Goal: Download file/media

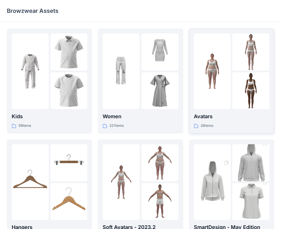
click at [227, 94] on div at bounding box center [212, 71] width 37 height 76
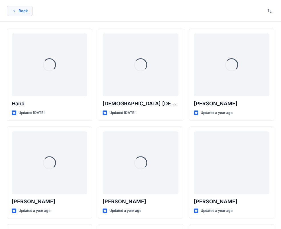
click at [16, 10] on icon "button" at bounding box center [14, 11] width 5 height 5
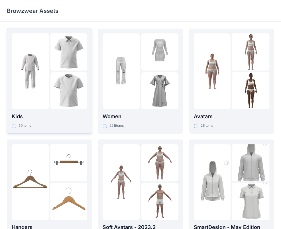
click at [33, 77] on img at bounding box center [30, 71] width 37 height 37
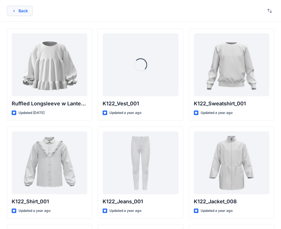
click at [20, 11] on button "Back" at bounding box center [20, 11] width 26 height 10
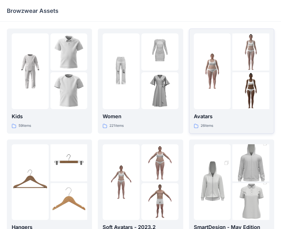
click at [226, 68] on img at bounding box center [212, 71] width 37 height 37
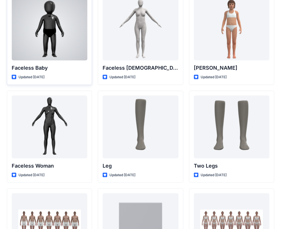
scroll to position [393, 0]
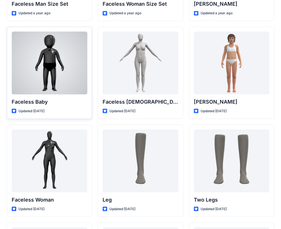
click at [64, 64] on div at bounding box center [50, 62] width 76 height 63
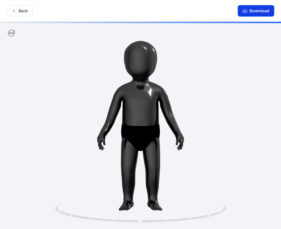
click at [255, 12] on button "Download" at bounding box center [256, 10] width 37 height 11
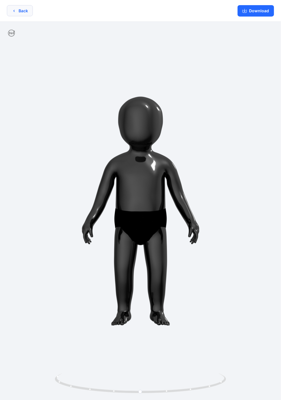
click at [28, 14] on button "Back" at bounding box center [20, 10] width 26 height 11
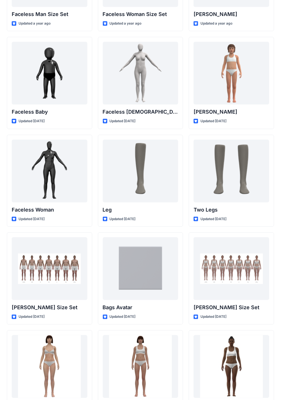
scroll to position [325, 0]
